Goal: Register for event/course

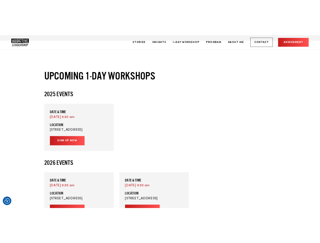
scroll to position [1238, 0]
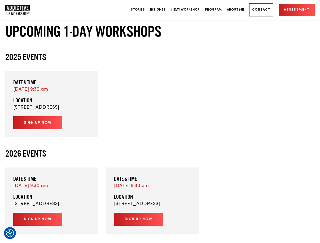
click at [40, 60] on h3 "2025 Events" at bounding box center [160, 57] width 310 height 11
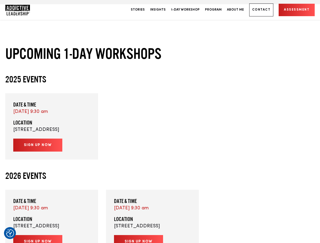
click at [121, 55] on h1 "Upcoming 1-Day Workshops" at bounding box center [160, 53] width 310 height 19
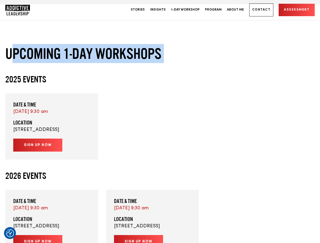
click at [121, 55] on h1 "Upcoming 1-Day Workshops" at bounding box center [160, 53] width 310 height 19
copy div "Upcoming 1-Day Workshops"
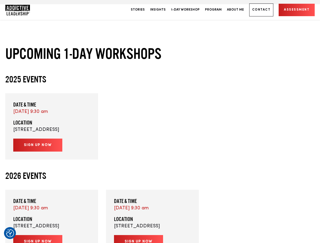
click at [20, 76] on h3 "2025 Events" at bounding box center [160, 79] width 310 height 11
copy div "2025 Events"
click at [25, 112] on link "[DATE] 9:30 am" at bounding box center [30, 111] width 35 height 5
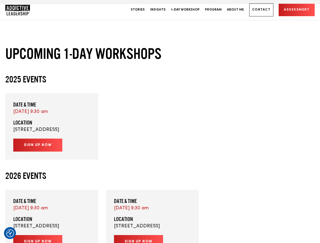
click at [152, 108] on div "Date & Time [DATE] 9:30 am Location [STREET_ADDRESS] Sign up now" at bounding box center [160, 126] width 310 height 67
click at [63, 134] on p "[STREET_ADDRESS]" at bounding box center [51, 129] width 77 height 7
copy div "[STREET_ADDRESS]"
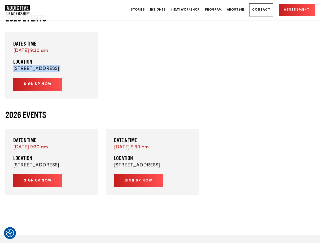
scroll to position [1311, 0]
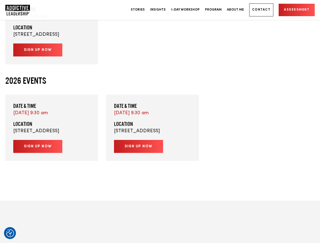
click at [52, 135] on p "[STREET_ADDRESS]" at bounding box center [51, 131] width 77 height 7
copy div "[STREET_ADDRESS]"
click at [143, 135] on p "[STREET_ADDRESS]" at bounding box center [152, 131] width 77 height 7
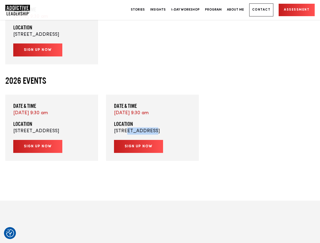
click at [143, 135] on p "[STREET_ADDRESS]" at bounding box center [152, 131] width 77 height 7
copy div "[STREET_ADDRESS]"
copy link "[DATE] 9:30 am"
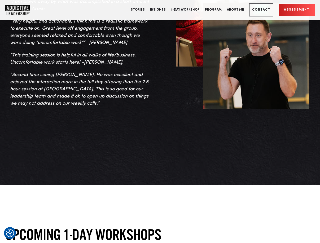
scroll to position [1015, 0]
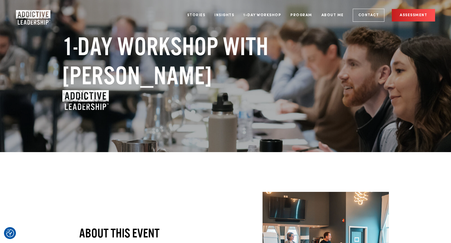
click at [320, 21] on link "Contact" at bounding box center [369, 15] width 32 height 13
